Goal: Task Accomplishment & Management: Manage account settings

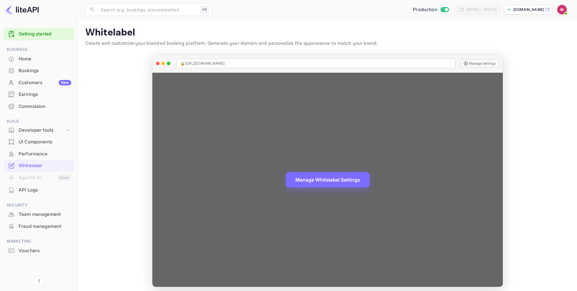
click at [203, 65] on span "🔒 https://hotely.deals" at bounding box center [202, 63] width 44 height 5
click at [198, 64] on span "🔒 https://hotely.deals" at bounding box center [202, 63] width 44 height 5
click at [198, 65] on span "🔒 https://hotely.deals" at bounding box center [202, 63] width 44 height 5
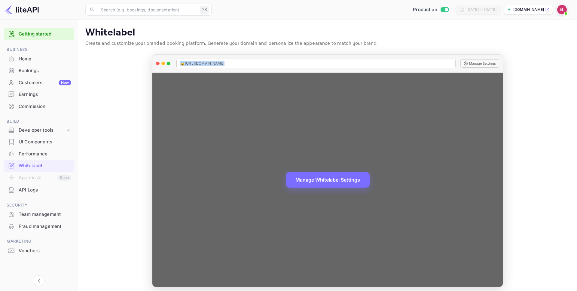
click at [198, 65] on span "🔒 https://hotely.deals" at bounding box center [202, 63] width 44 height 5
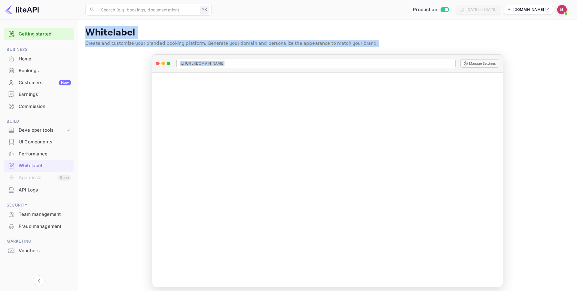
drag, startPoint x: 198, startPoint y: 65, endPoint x: 427, endPoint y: 32, distance: 231.8
click at [424, 32] on main "Whitelabel Create and customize your branded booking platform. Generate your do…" at bounding box center [327, 157] width 499 height 275
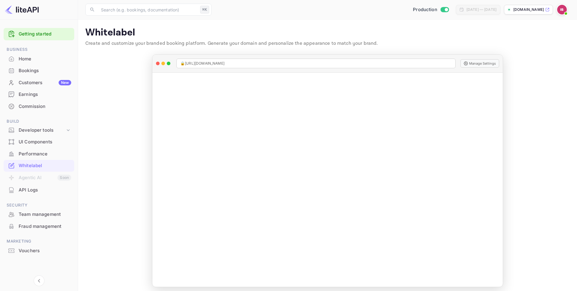
click at [535, 11] on p "[DOMAIN_NAME]" at bounding box center [528, 9] width 31 height 5
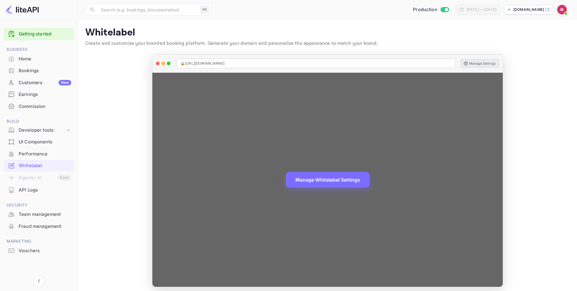
click at [491, 65] on button "Manage Settings" at bounding box center [479, 63] width 39 height 8
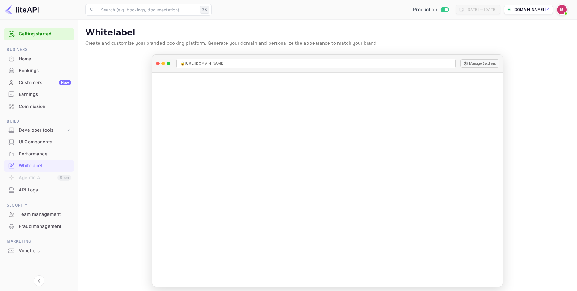
click at [563, 13] on span at bounding box center [566, 14] width 6 height 6
click at [533, 48] on div "Settings" at bounding box center [532, 47] width 69 height 14
